Goal: Task Accomplishment & Management: Manage account settings

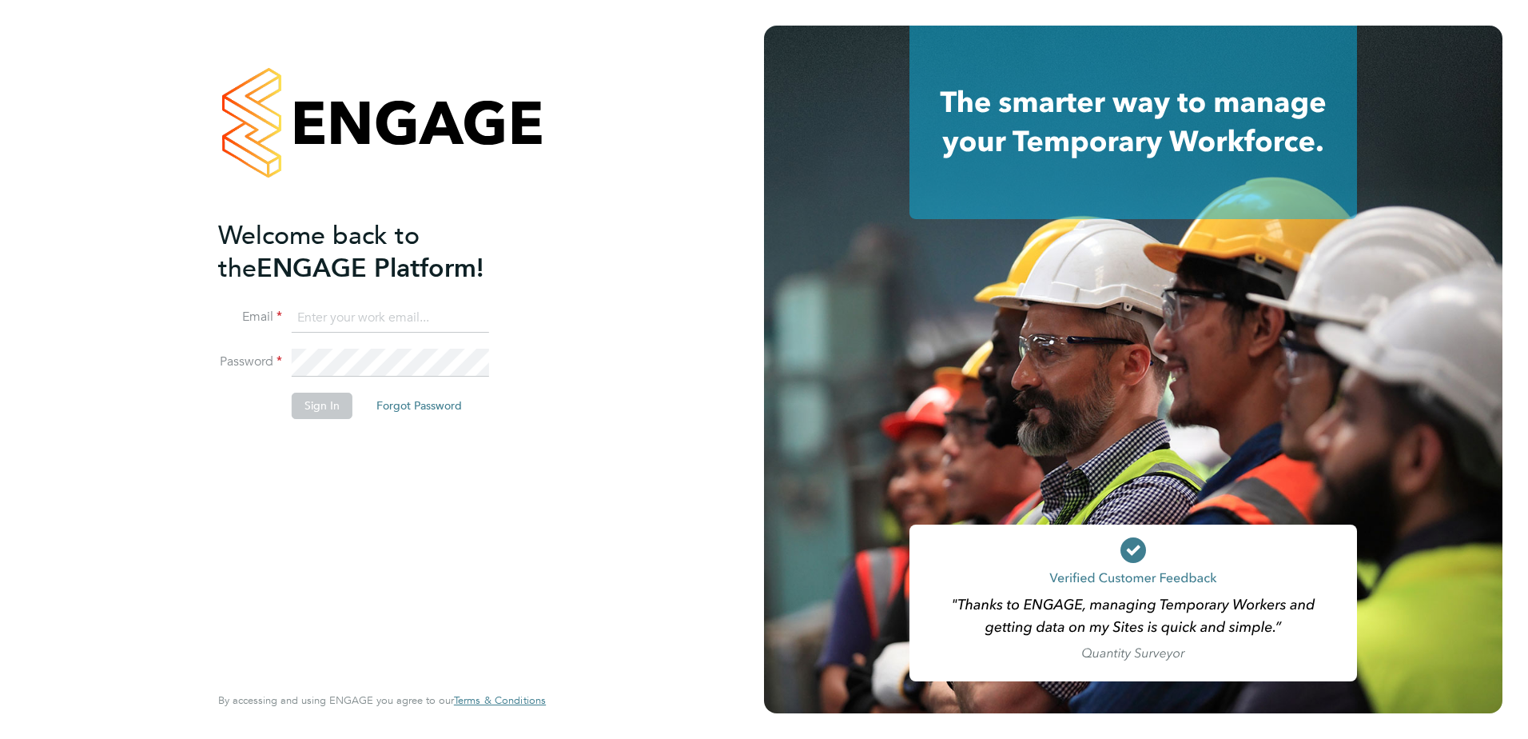
type input "carl.stephenson@vistry.co.uk"
drag, startPoint x: 472, startPoint y: 627, endPoint x: 334, endPoint y: 509, distance: 182.0
click at [468, 626] on div "Welcome back to the ENGAGE Platform! Email carl.stephenson@vistry.co.uk Passwor…" at bounding box center [374, 449] width 312 height 460
click at [317, 409] on button "Sign In" at bounding box center [322, 405] width 61 height 26
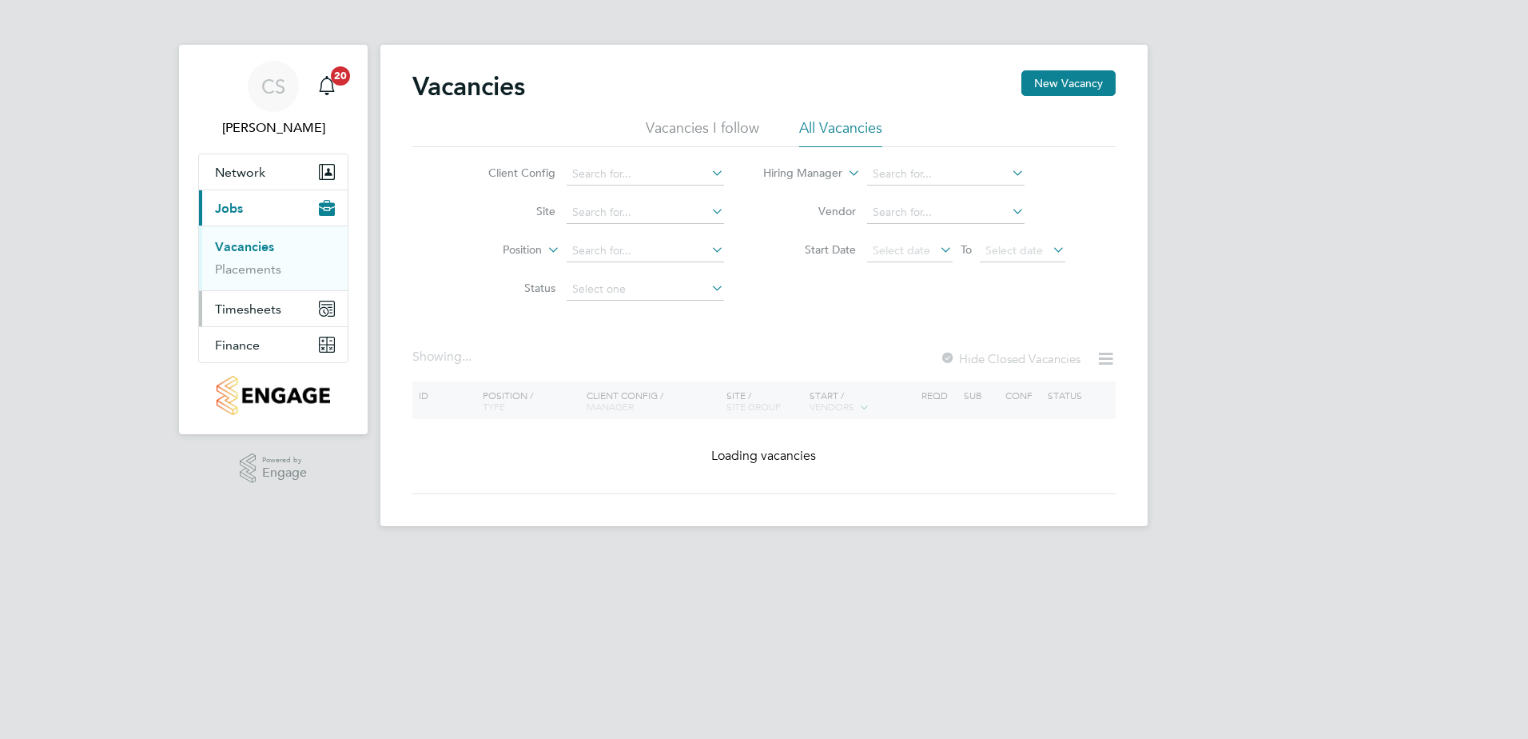
click at [241, 309] on span "Timesheets" at bounding box center [248, 308] width 66 height 15
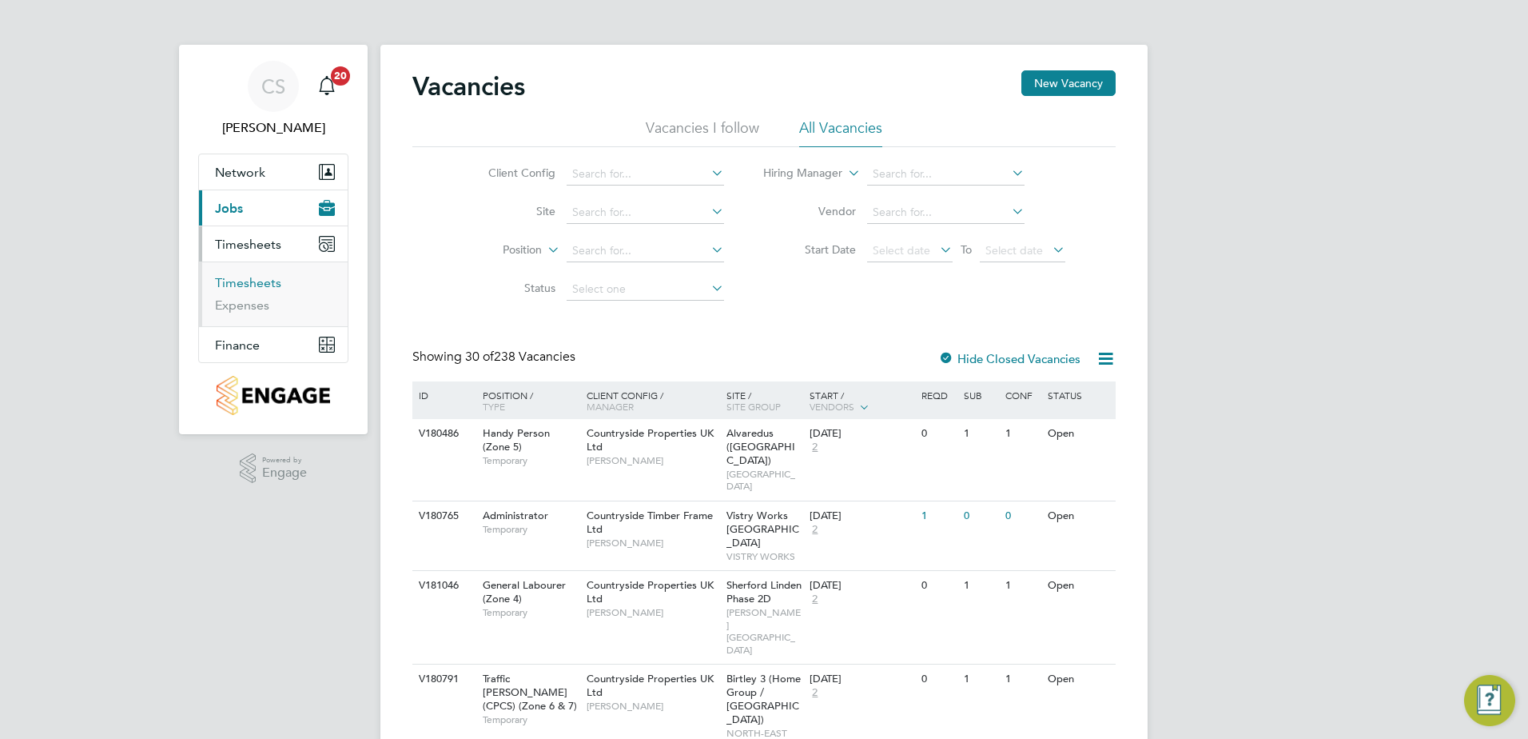
click at [253, 280] on link "Timesheets" at bounding box center [248, 282] width 66 height 15
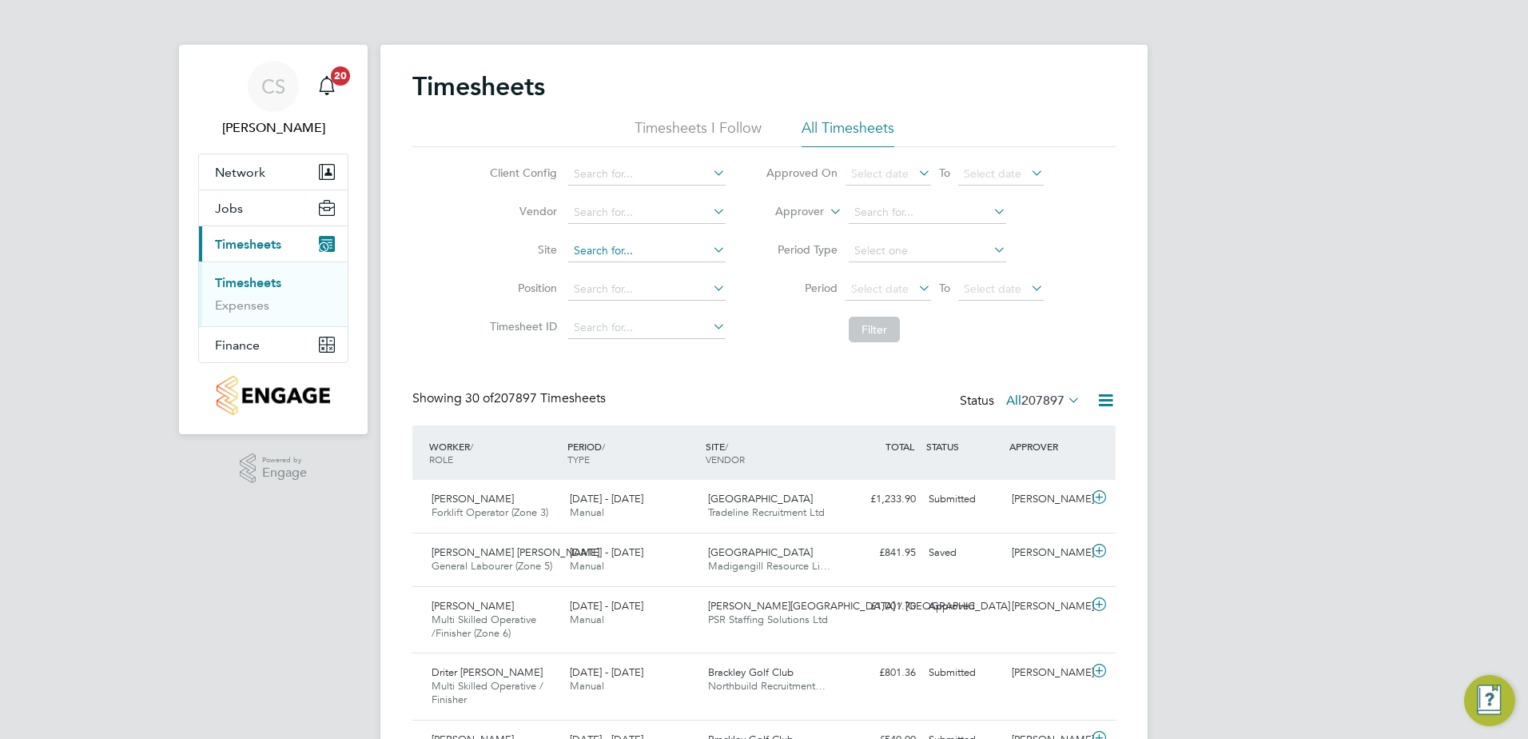
click at [608, 245] on input at bounding box center [646, 251] width 157 height 22
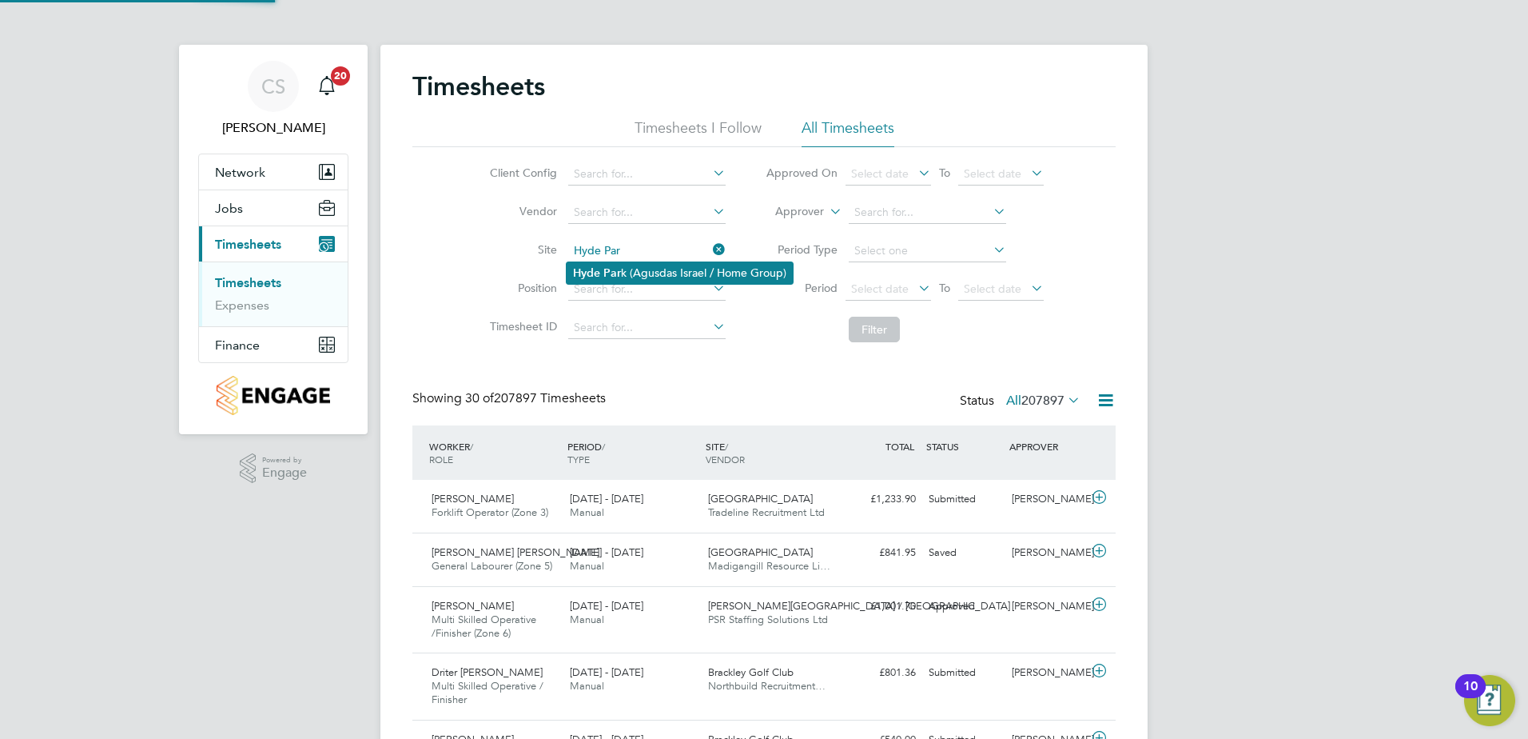
click at [701, 269] on li "Hyde Par k (Agusdas Israel / Home Group)" at bounding box center [680, 273] width 226 height 22
type input "Hyde Park (Agusdas Israel / Home Group)"
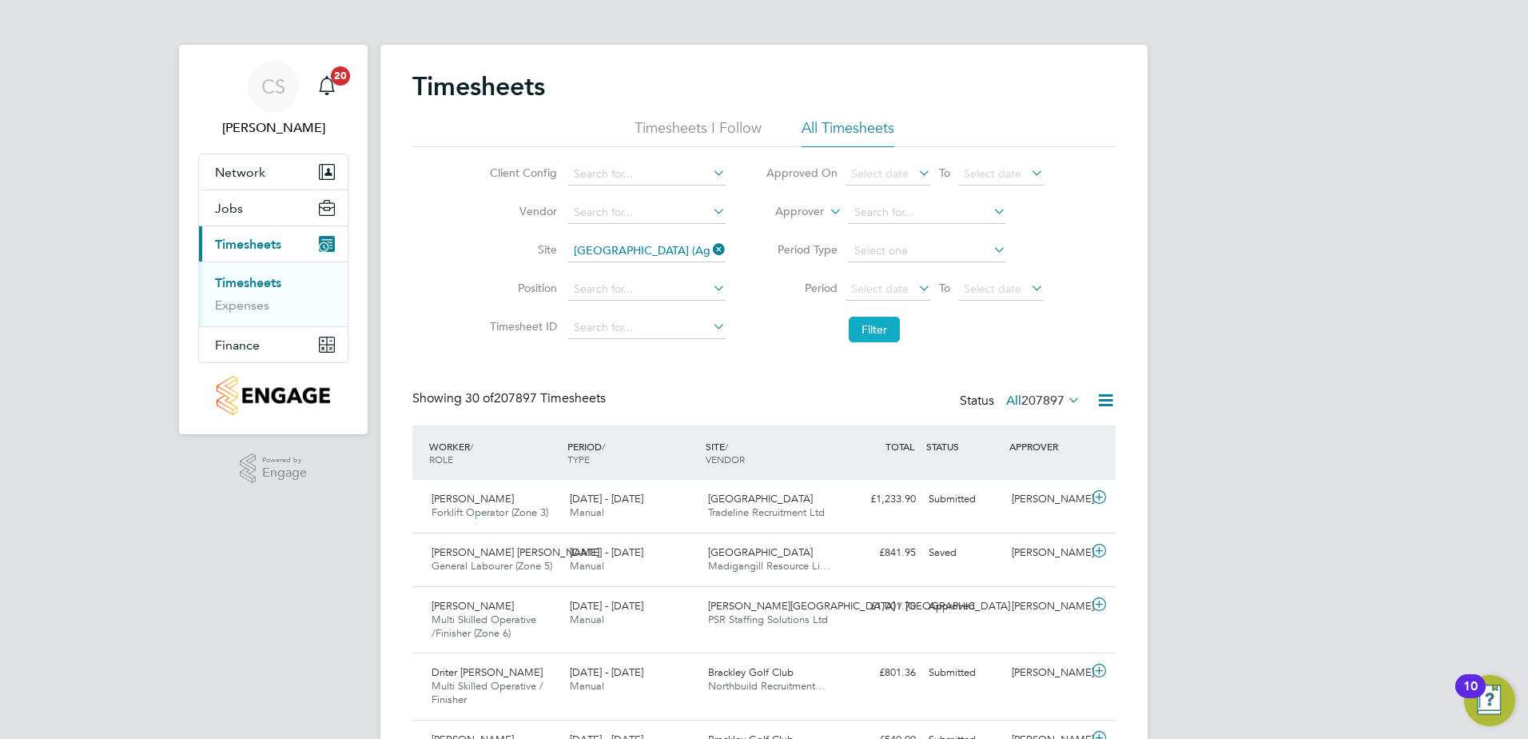
click at [858, 340] on button "Filter" at bounding box center [874, 330] width 51 height 26
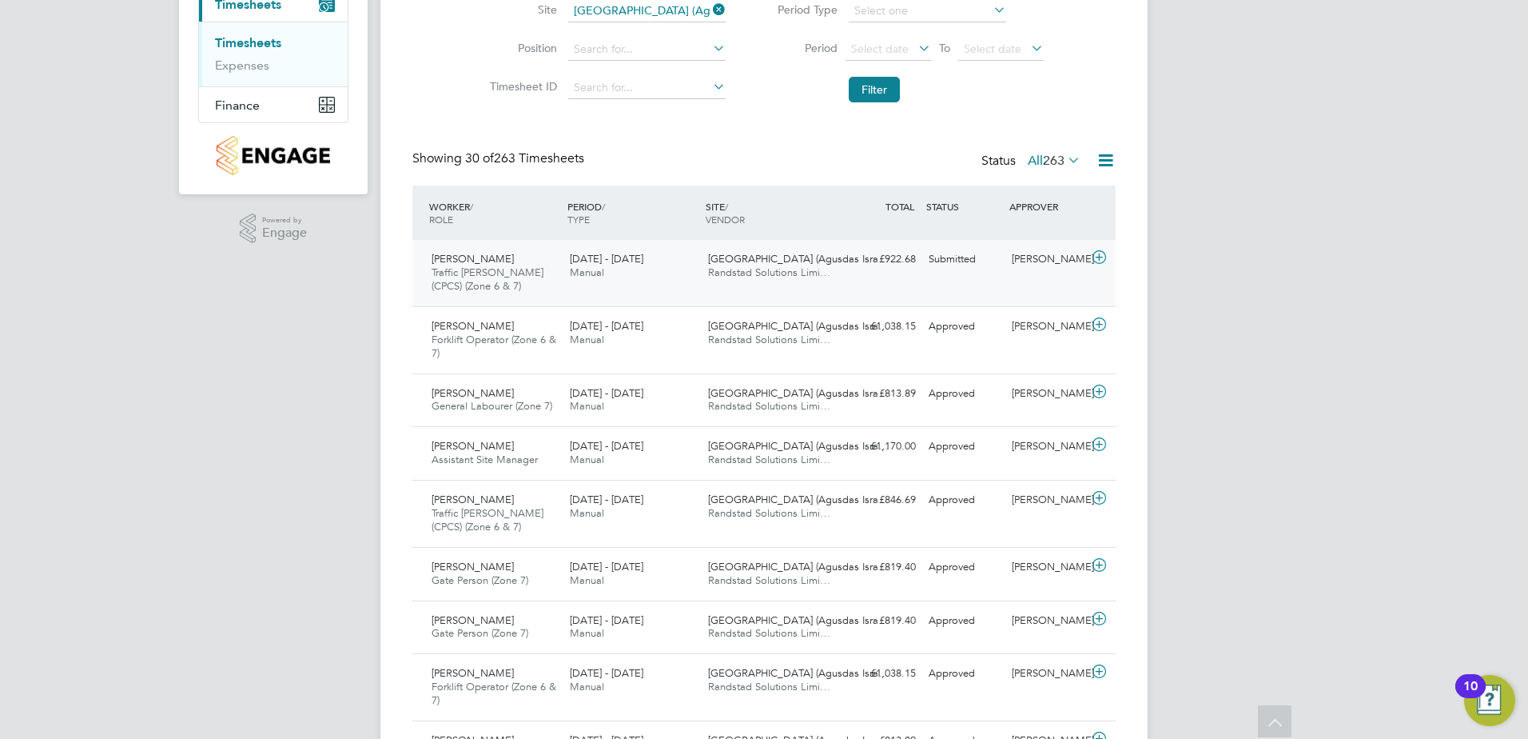
click at [944, 279] on div "Stefan Smith Traffic Marshall (CPCS) (Zone 6 & 7) 15 - 21 Sep 2025 15 - 21 Sep …" at bounding box center [763, 273] width 703 height 66
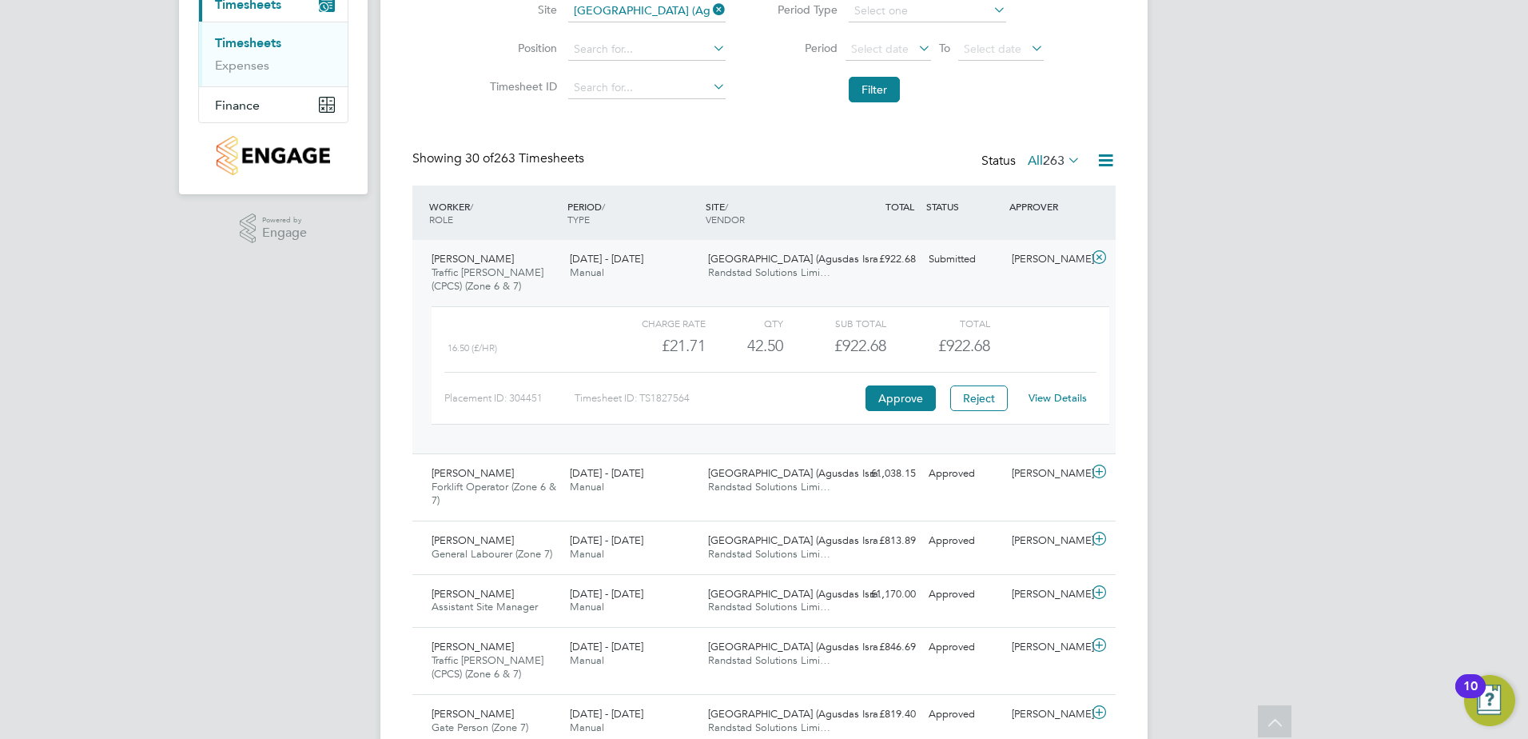
click at [1046, 400] on link "View Details" at bounding box center [1058, 398] width 58 height 14
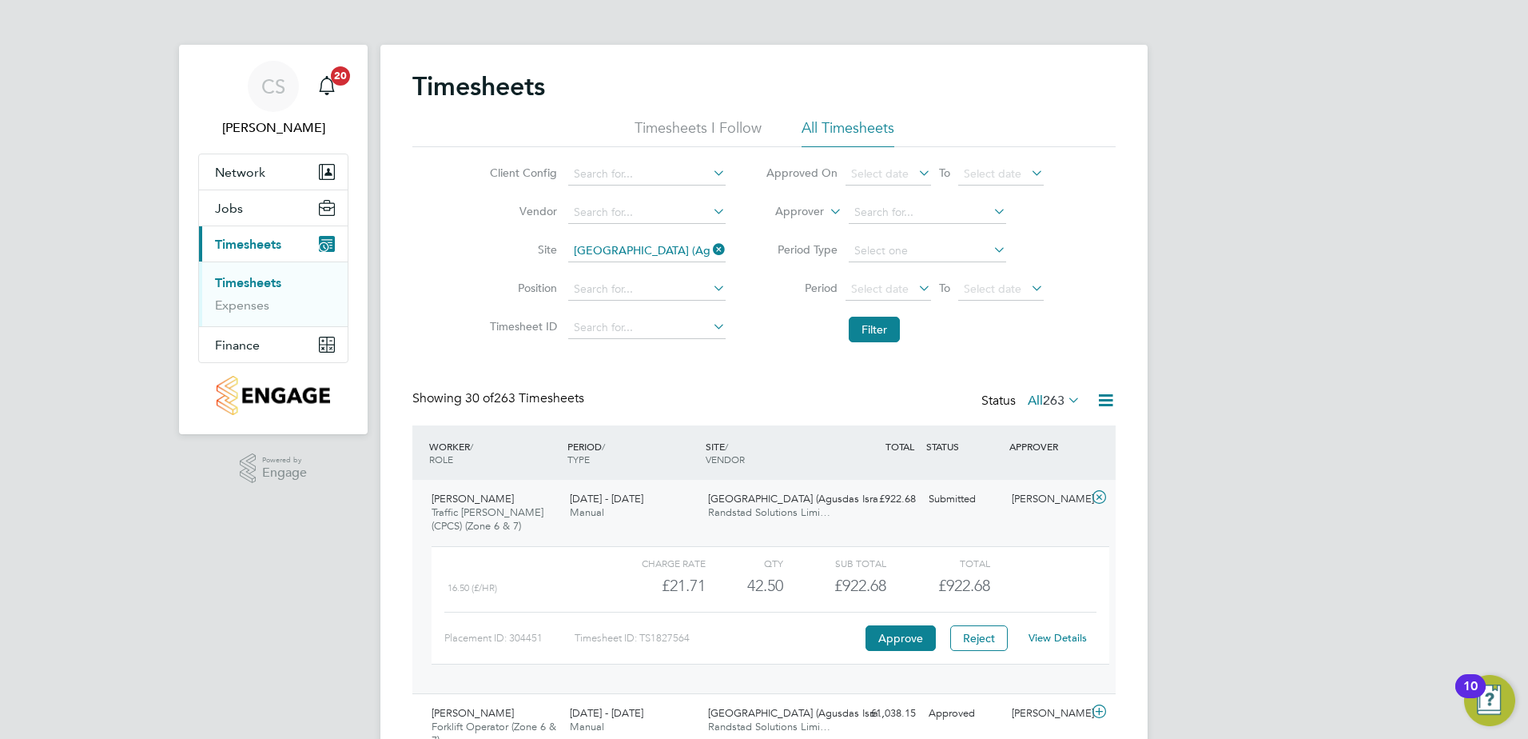
click at [242, 235] on button "Current page: Timesheets" at bounding box center [273, 243] width 149 height 35
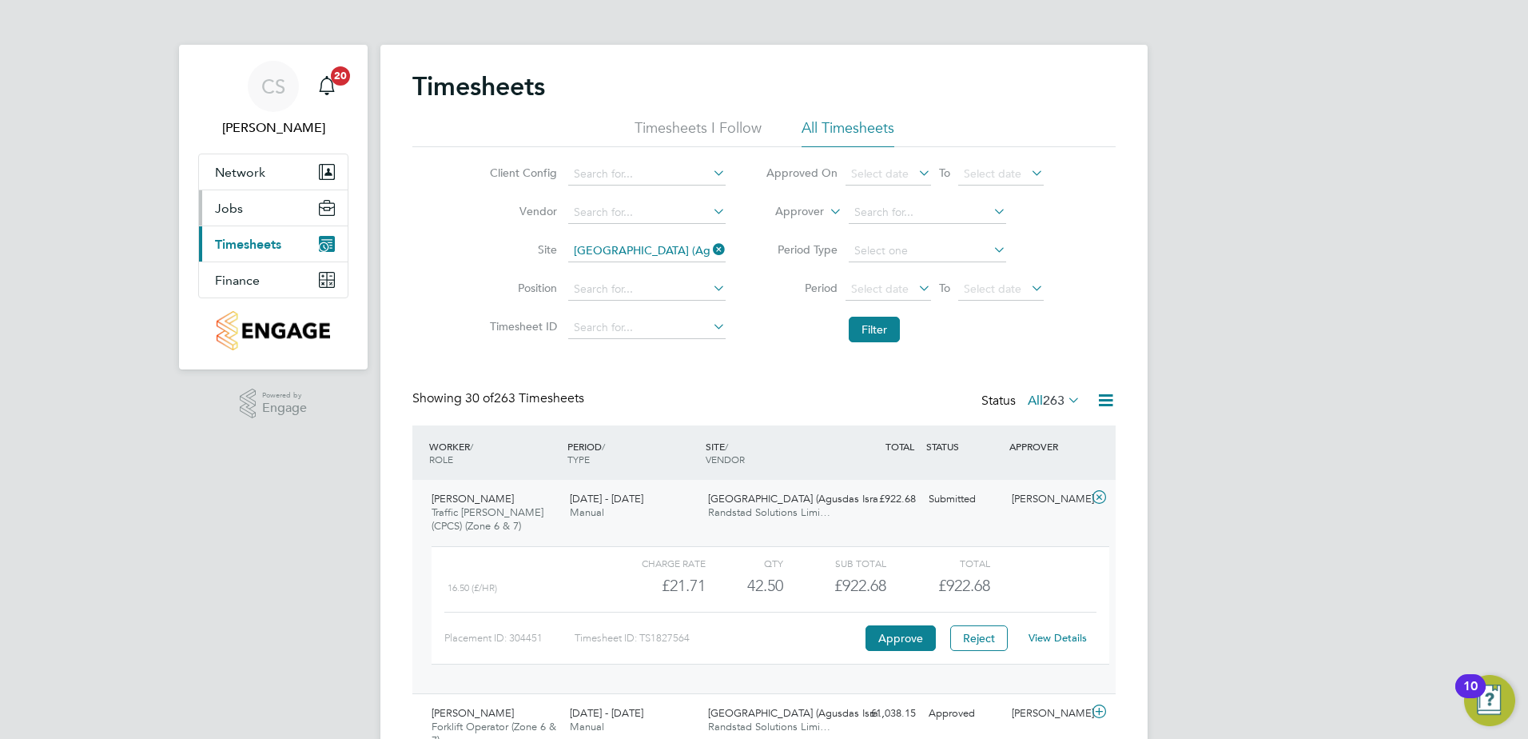
click at [250, 221] on button "Jobs" at bounding box center [273, 207] width 149 height 35
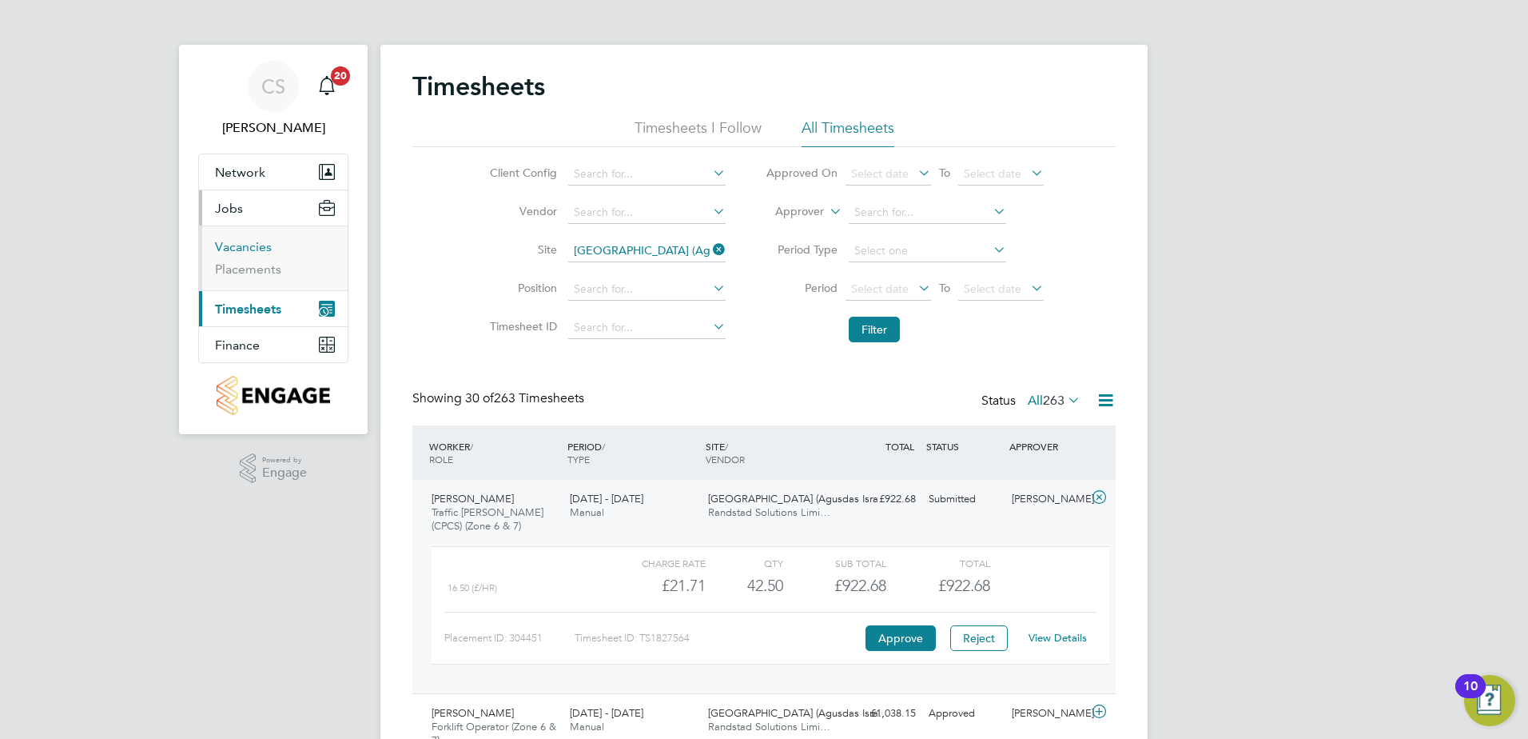
click at [244, 250] on link "Vacancies" at bounding box center [243, 246] width 57 height 15
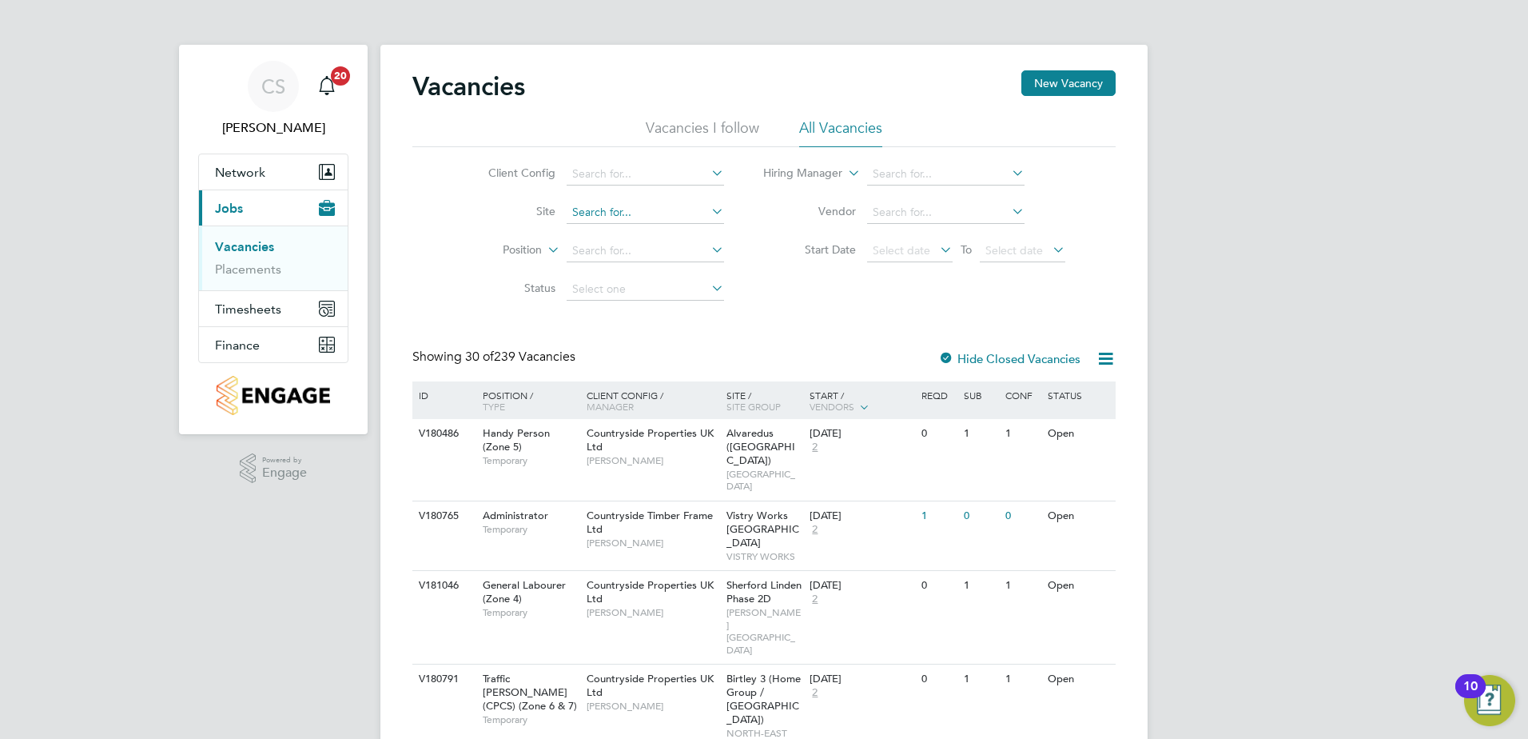
click at [599, 212] on input at bounding box center [645, 212] width 157 height 22
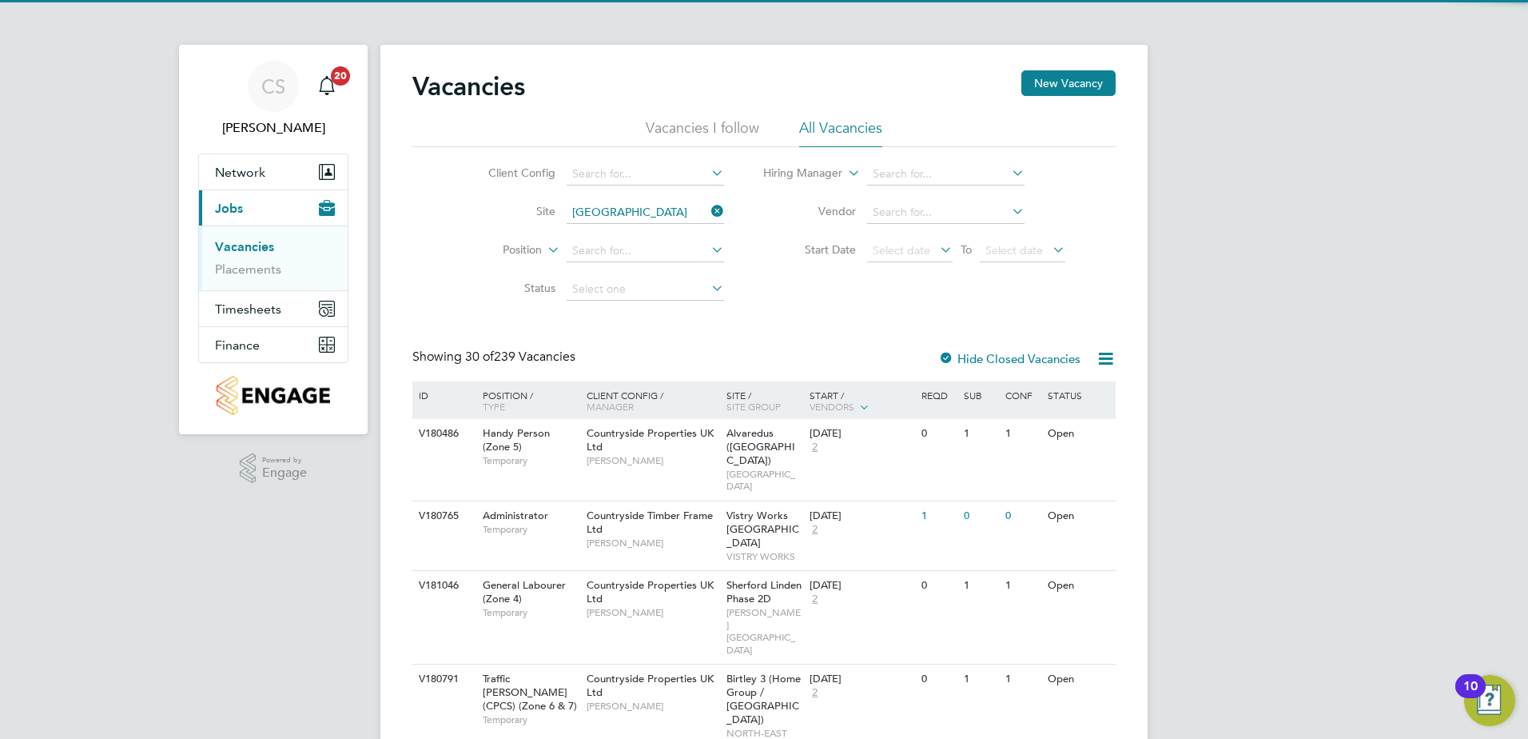
click at [647, 232] on li "Hyde Park (Agusdas Israel / Home Group)" at bounding box center [677, 235] width 224 height 22
type input "Hyde Park (Agusdas Israel / Home Group)"
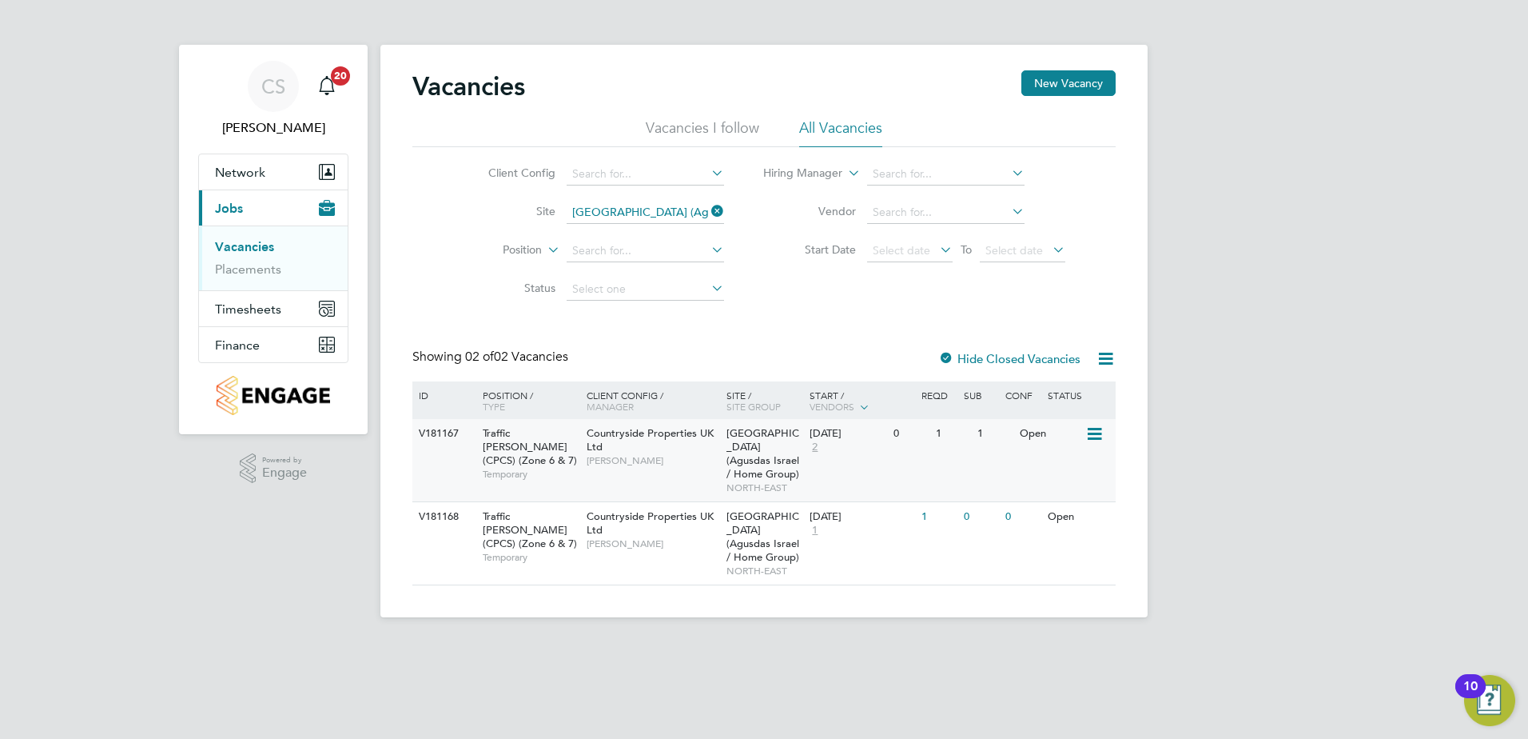
click at [630, 463] on span "[PERSON_NAME]" at bounding box center [653, 460] width 132 height 13
click at [596, 519] on span "Countryside Properties UK Ltd" at bounding box center [650, 522] width 127 height 27
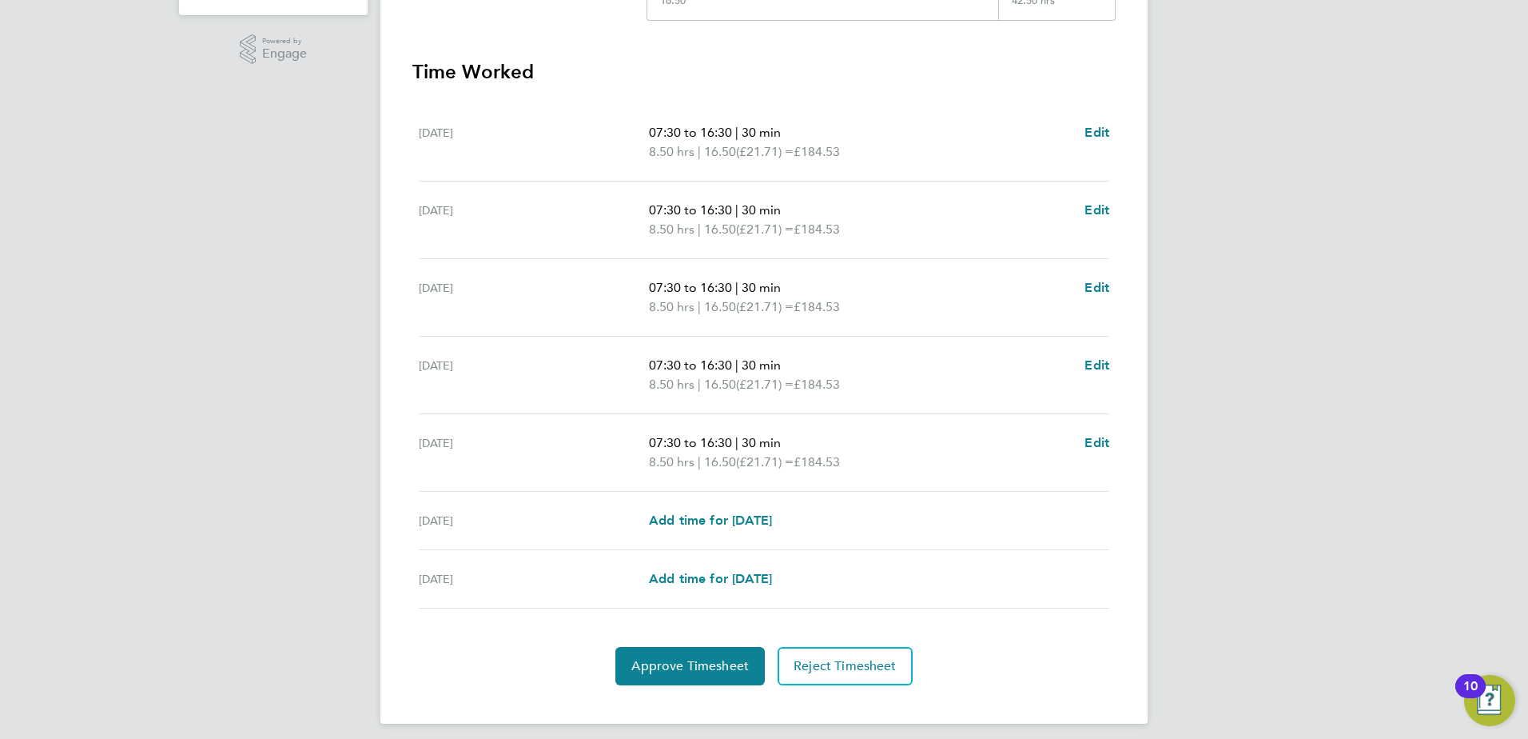
scroll to position [429, 0]
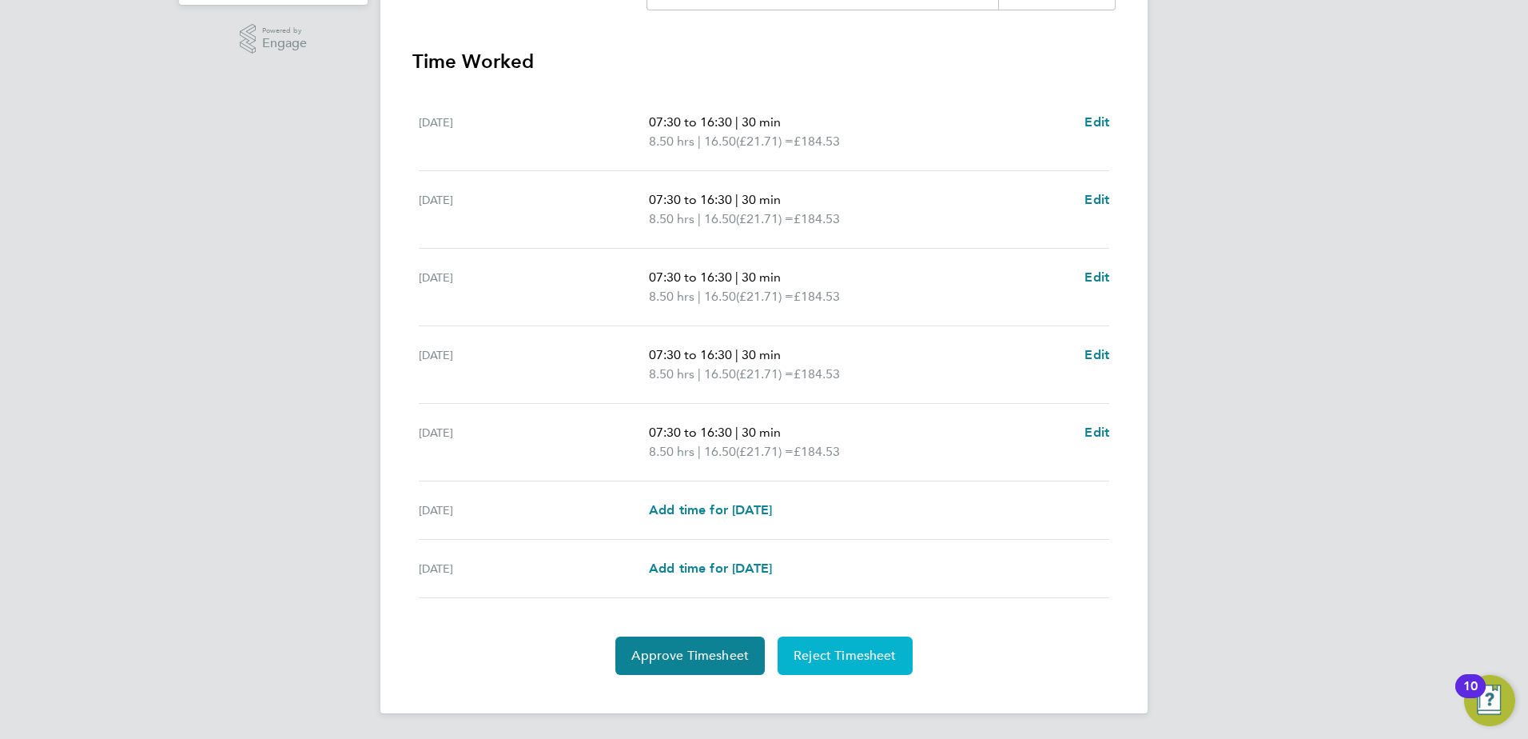
click at [875, 644] on button "Reject Timesheet" at bounding box center [845, 655] width 135 height 38
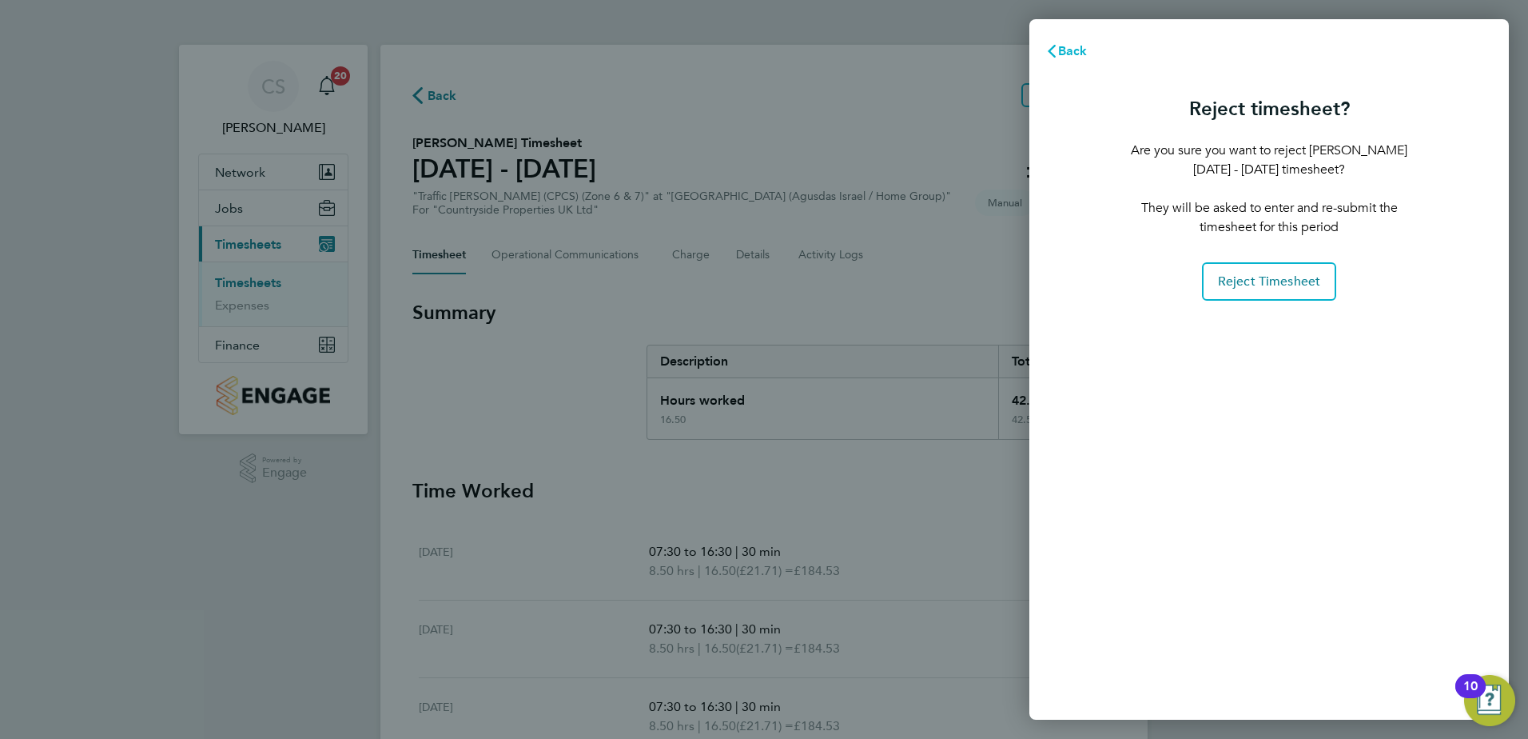
click at [1080, 50] on span "Back" at bounding box center [1073, 50] width 30 height 15
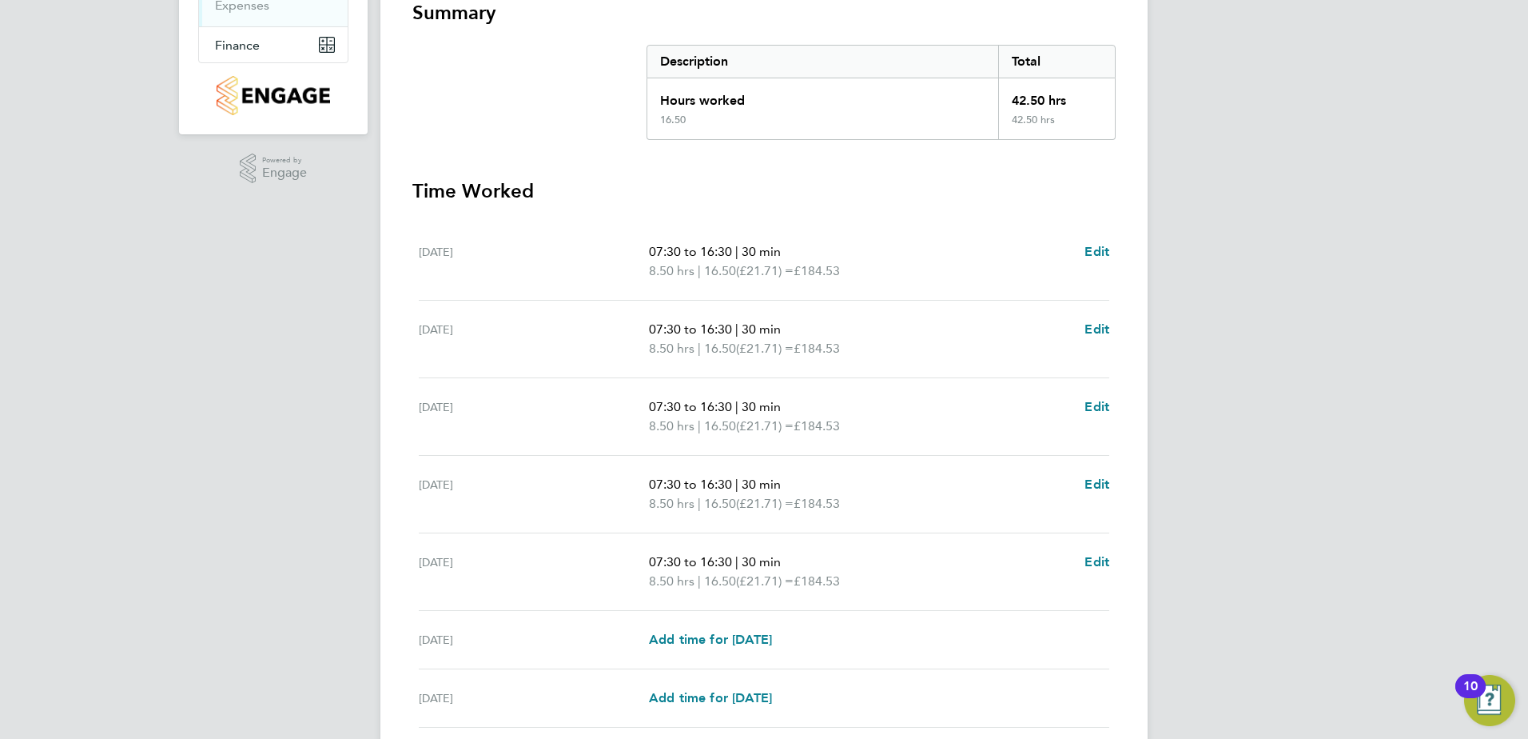
scroll to position [429, 0]
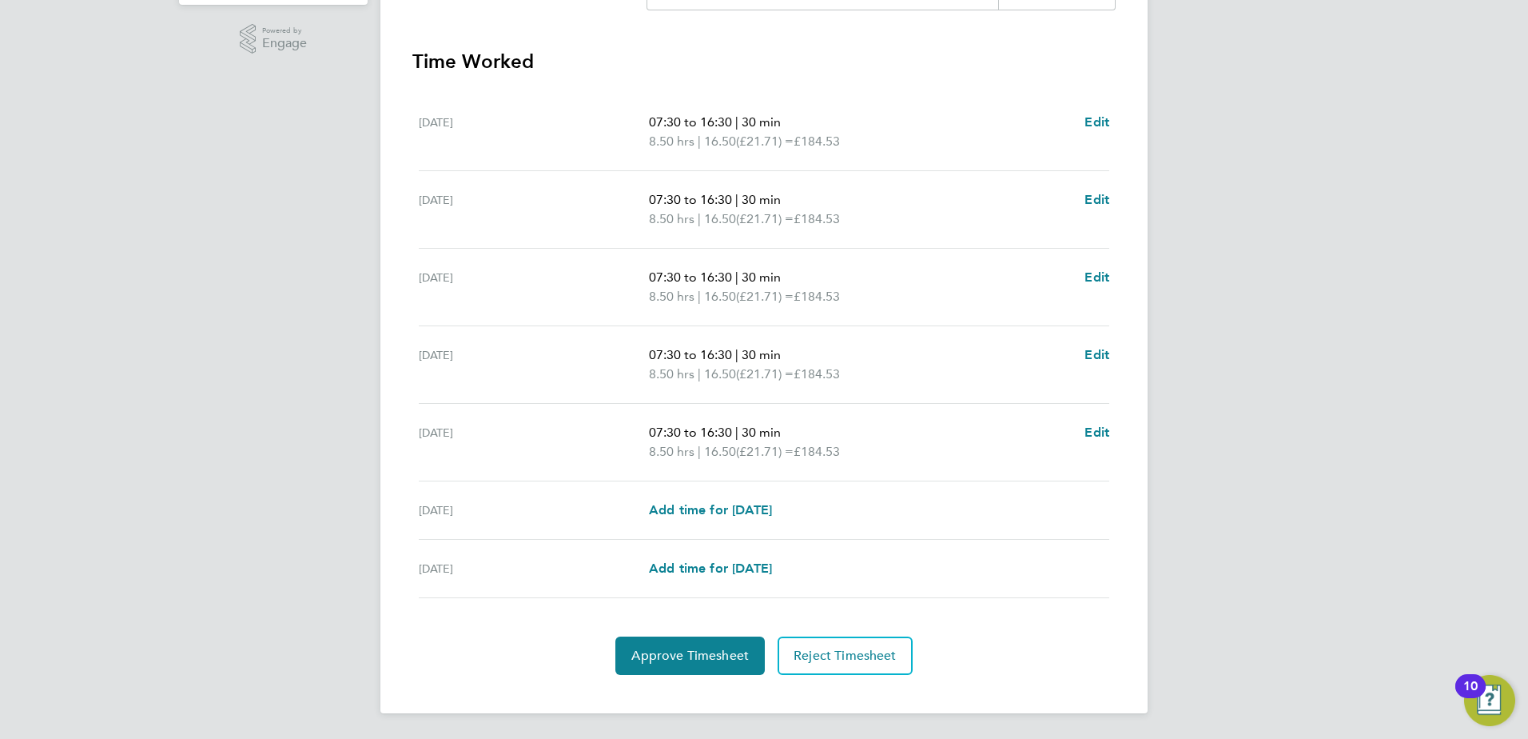
click at [836, 679] on div "Back Follow Stefan Smith's Timesheet 15 - 21 Sept 2025 £922. 68 "Traffic Marsha…" at bounding box center [763, 164] width 767 height 1097
click at [836, 671] on button "Reject Timesheet" at bounding box center [845, 655] width 135 height 38
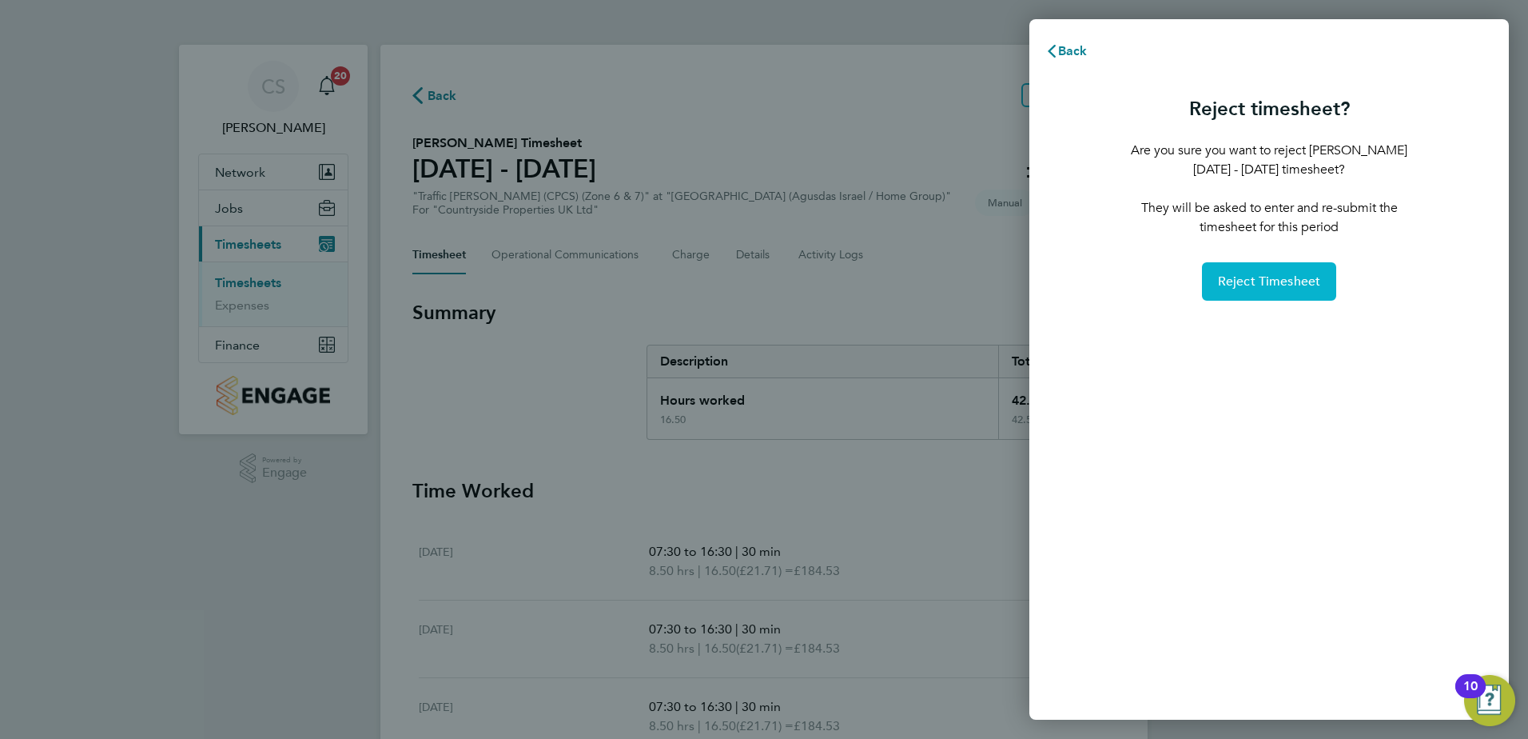
click at [1259, 288] on span "Reject Timesheet" at bounding box center [1269, 281] width 103 height 16
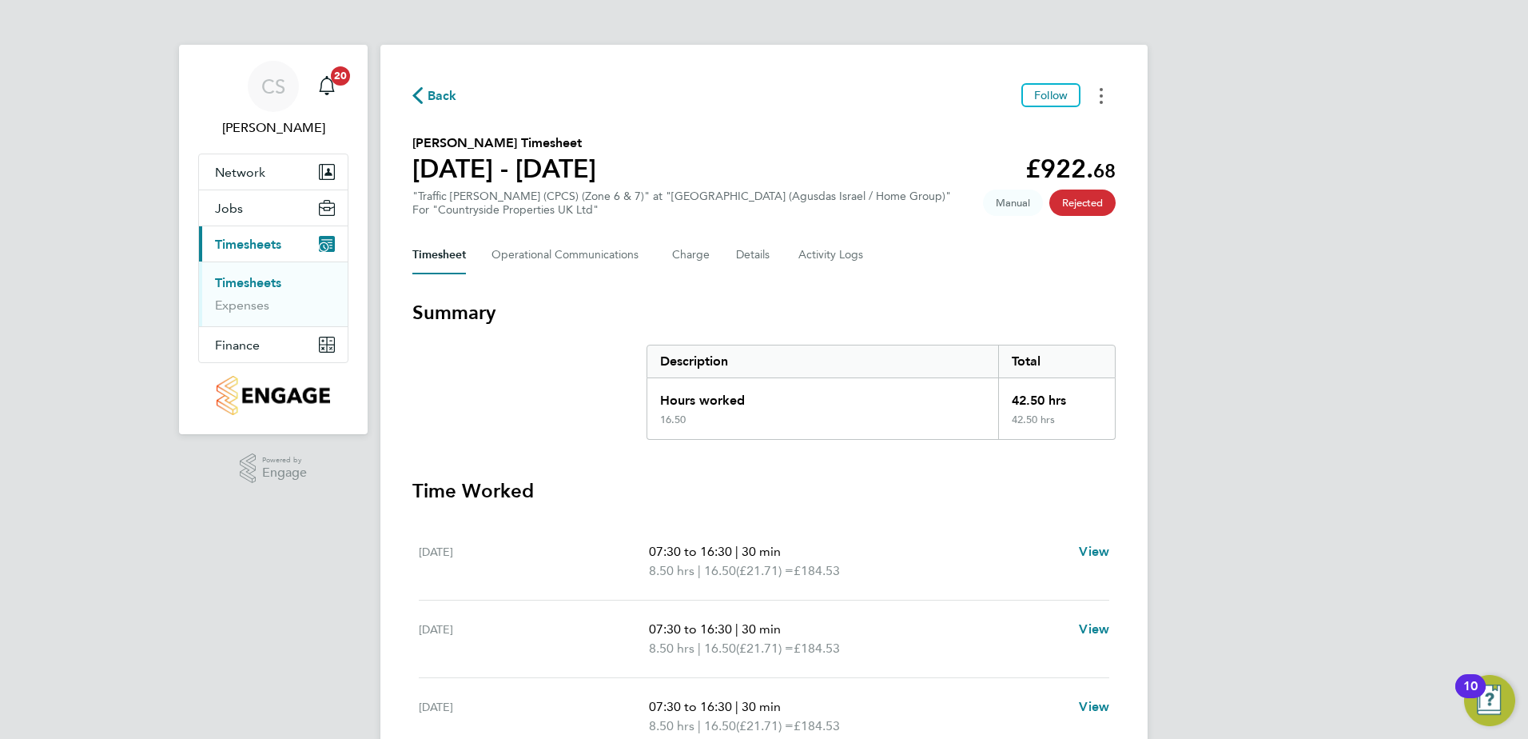
click at [1101, 101] on circle "Timesheets Menu" at bounding box center [1101, 102] width 3 height 3
click at [858, 76] on div "Back Follow Mark as absent Download timesheet Stefan Smith's Timesheet 15 - 21 …" at bounding box center [763, 555] width 767 height 1021
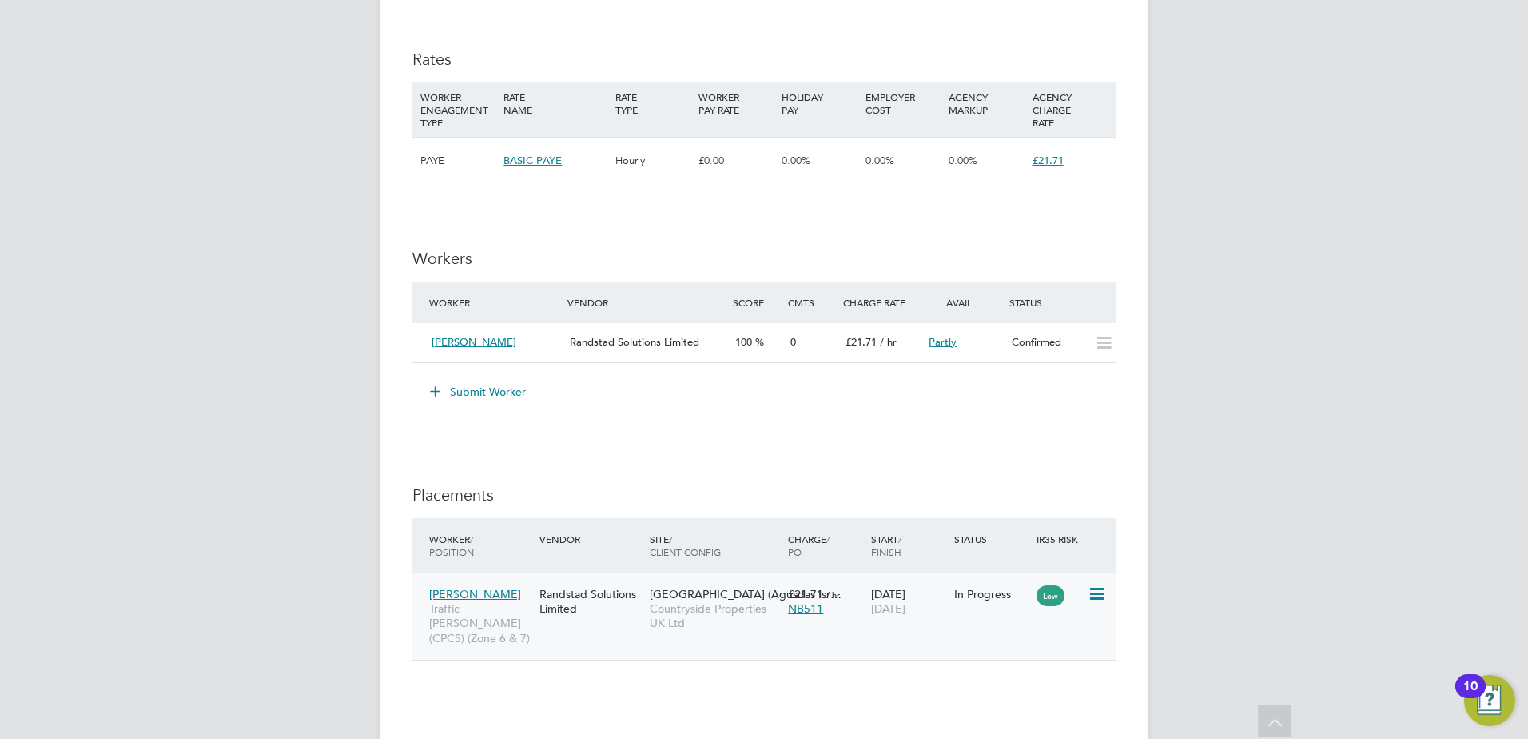
scroll to position [425, 0]
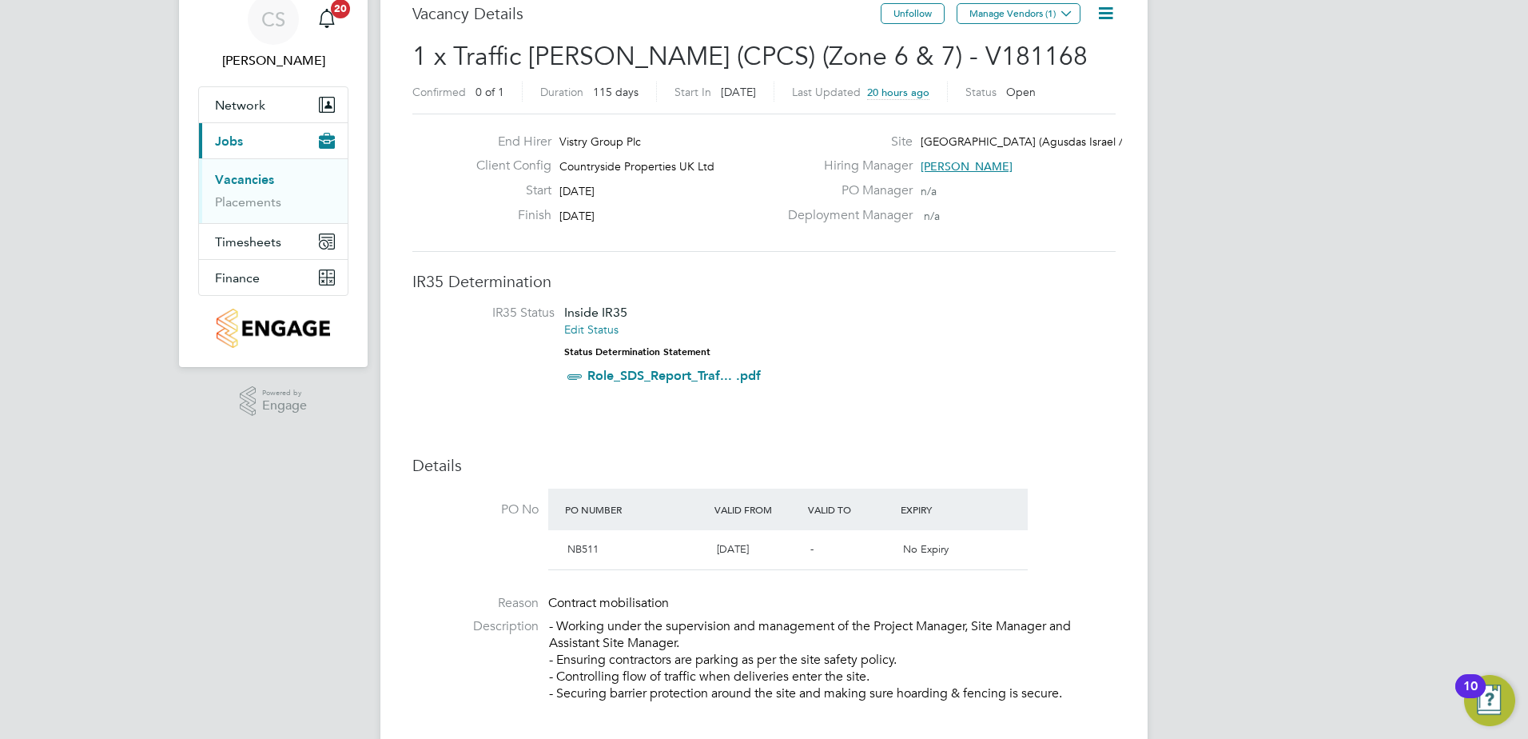
scroll to position [160, 0]
